Goal: Check status: Check status

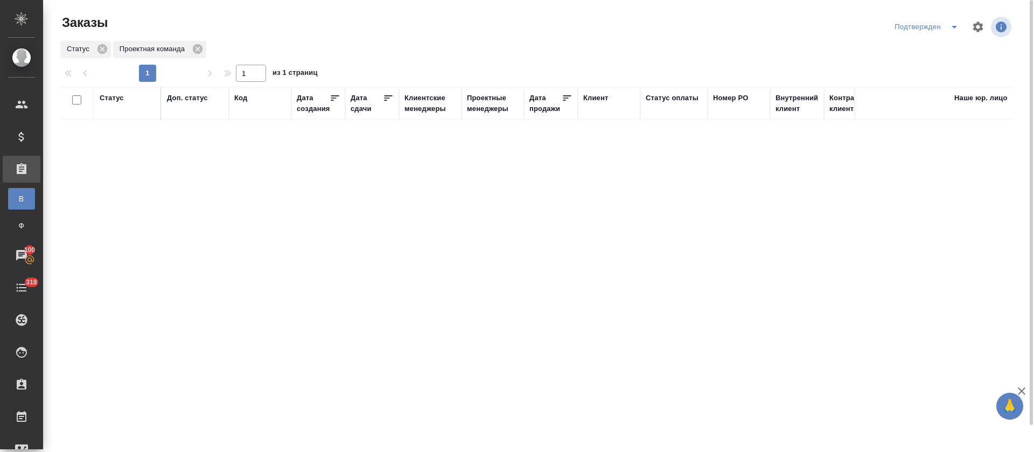
click at [944, 34] on button "split button" at bounding box center [955, 26] width 22 height 17
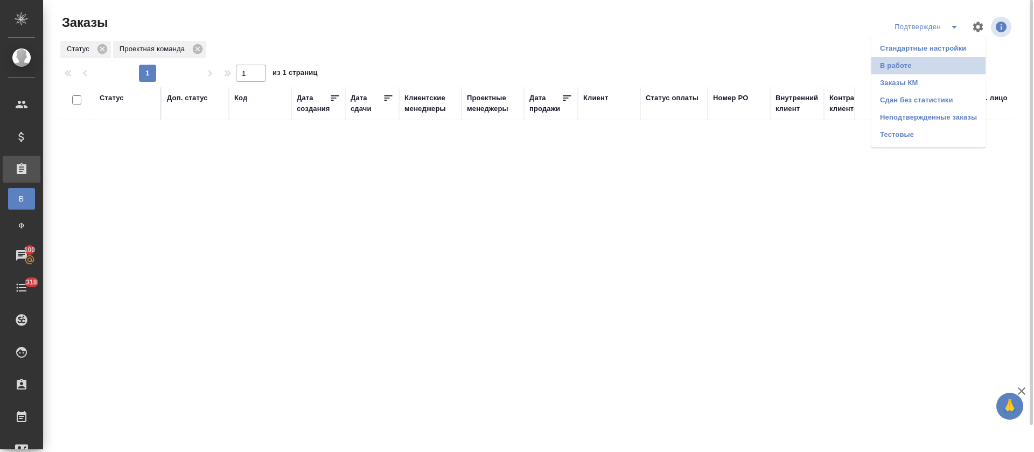
click at [911, 65] on li "В работе" at bounding box center [928, 65] width 114 height 17
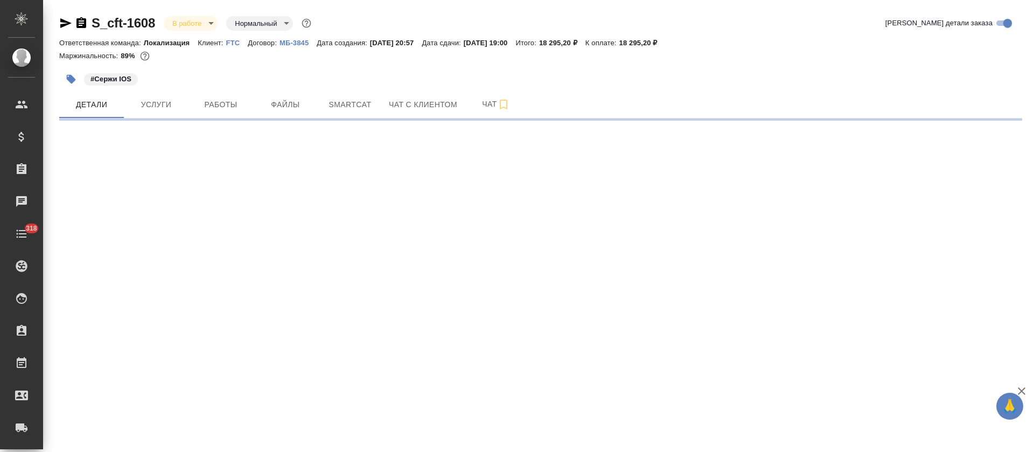
select select "RU"
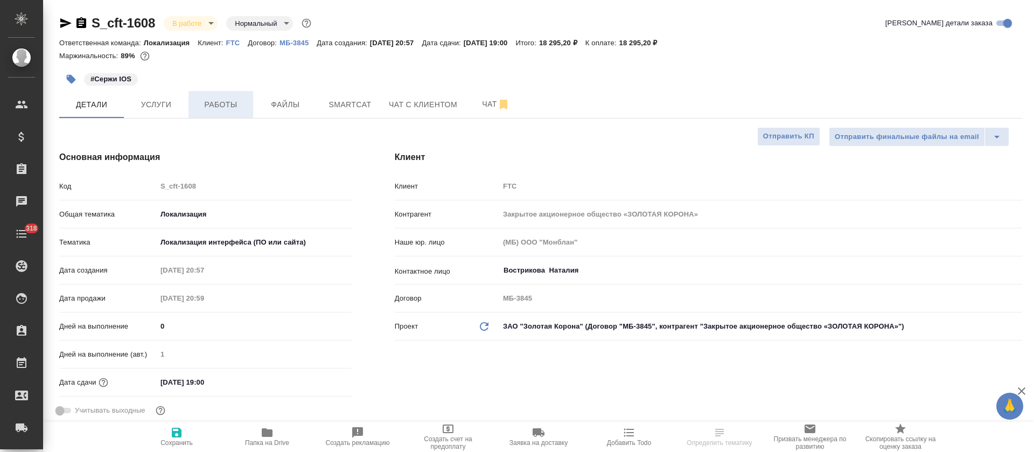
type textarea "x"
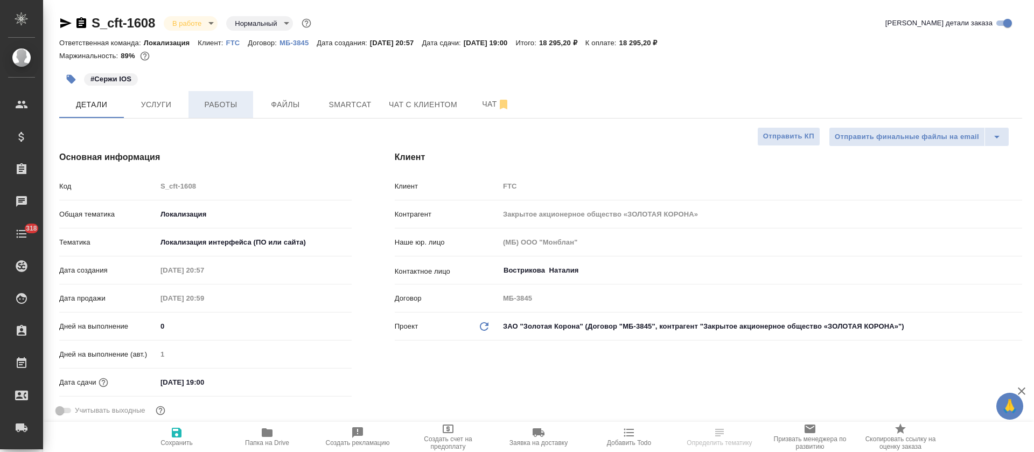
type textarea "x"
click at [213, 112] on button "Работы" at bounding box center [220, 104] width 65 height 27
